Goal: Register for event/course

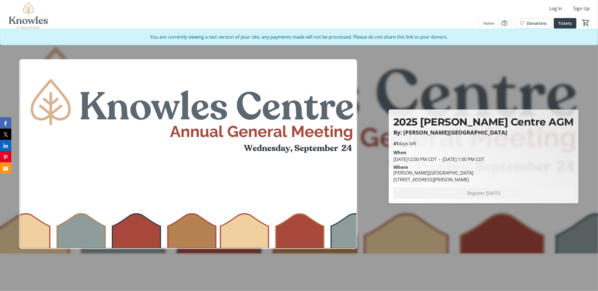
click at [243, 159] on img at bounding box center [188, 154] width 338 height 190
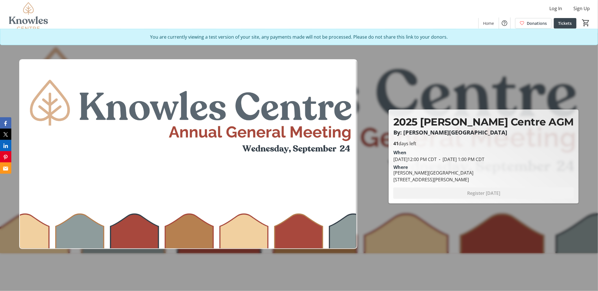
click at [571, 25] on span "Tickets" at bounding box center [565, 23] width 14 height 6
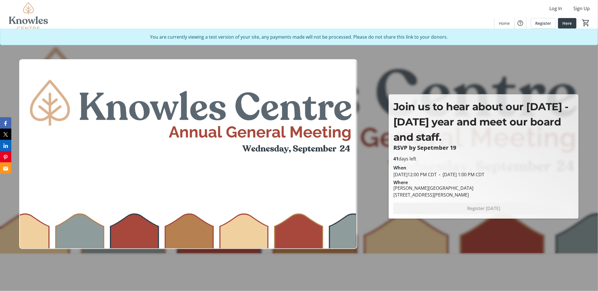
click at [422, 58] on div at bounding box center [299, 145] width 598 height 291
click at [565, 23] on span "Here" at bounding box center [566, 23] width 9 height 6
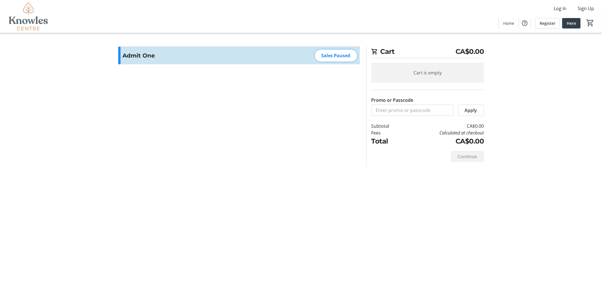
click at [335, 56] on div "Sales Paused" at bounding box center [336, 55] width 43 height 13
